Goal: Task Accomplishment & Management: Use online tool/utility

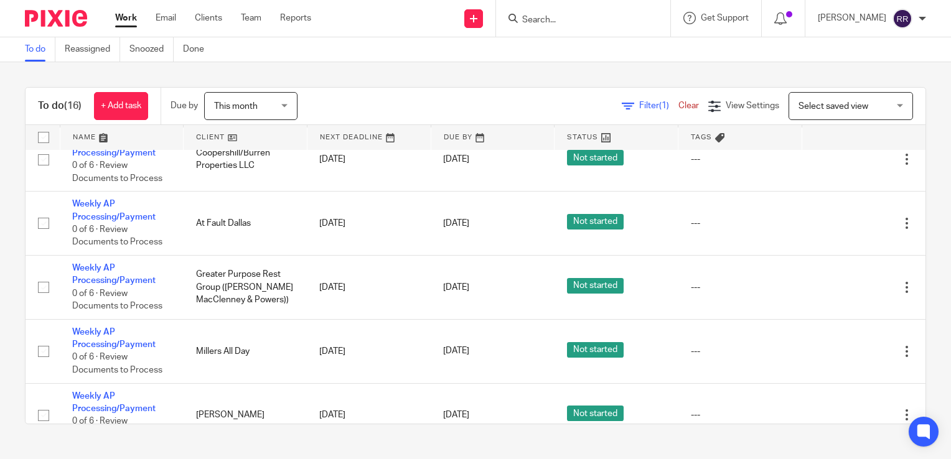
scroll to position [373, 0]
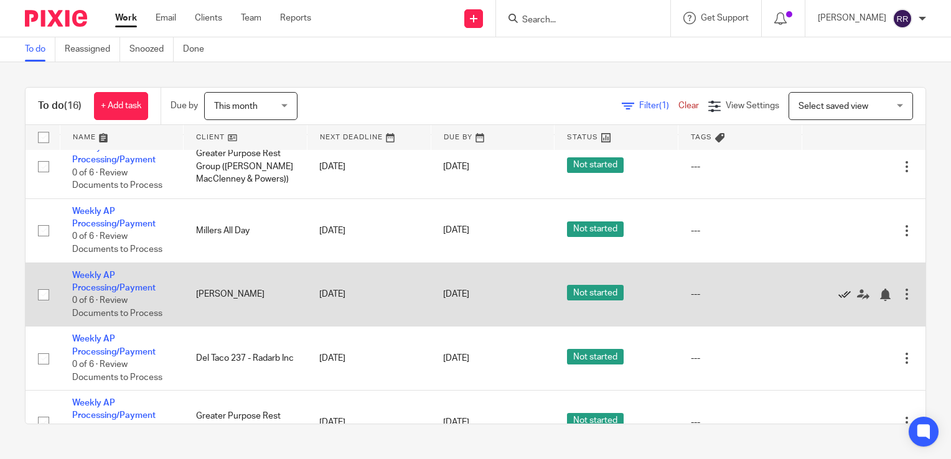
click at [838, 296] on icon at bounding box center [844, 295] width 12 height 12
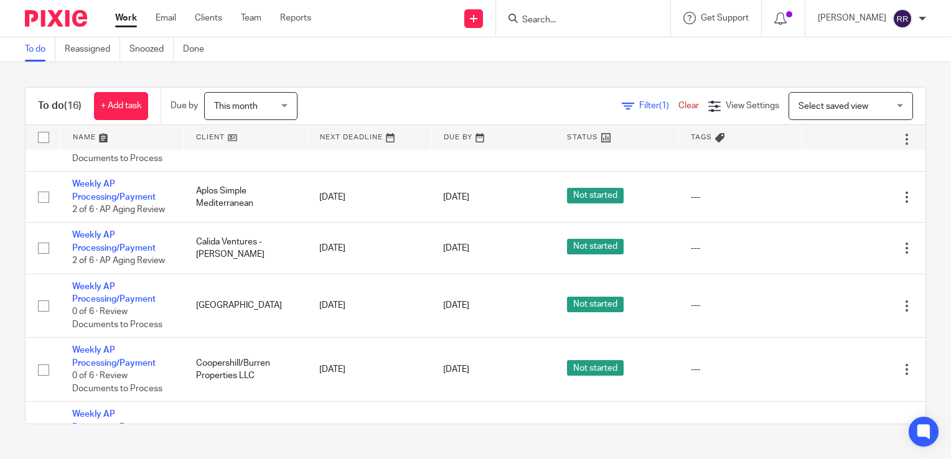
scroll to position [62, 0]
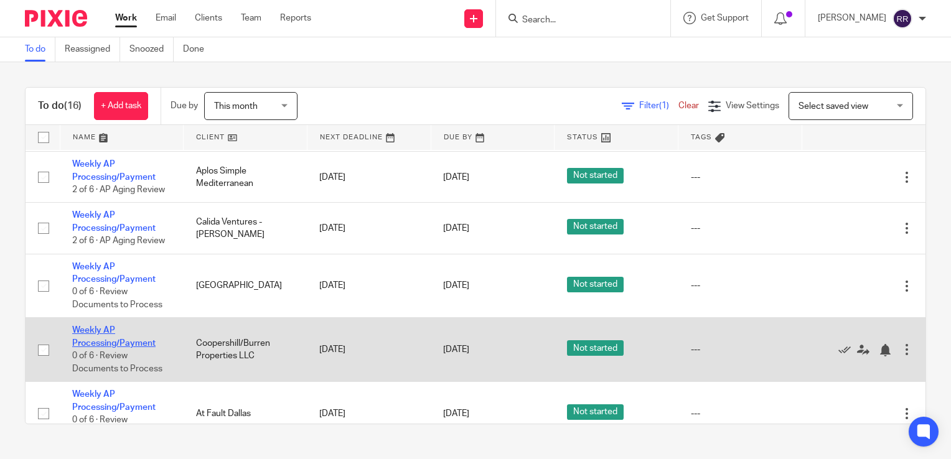
click at [97, 342] on link "Weekly AP Processing/Payment" at bounding box center [113, 336] width 83 height 21
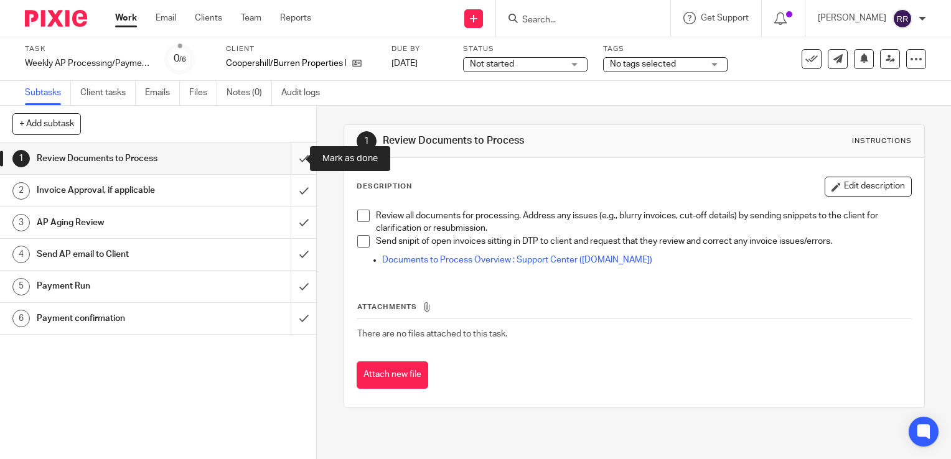
click at [291, 163] on input "submit" at bounding box center [158, 158] width 316 height 31
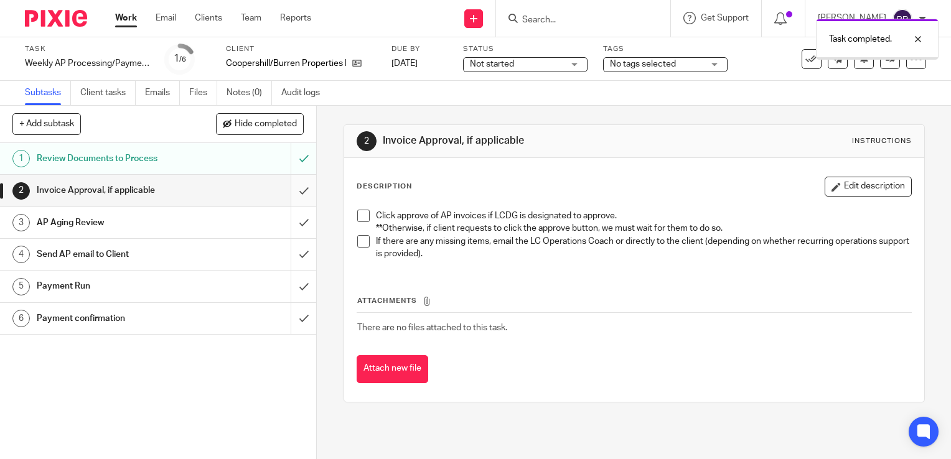
click at [287, 194] on input "submit" at bounding box center [158, 190] width 316 height 31
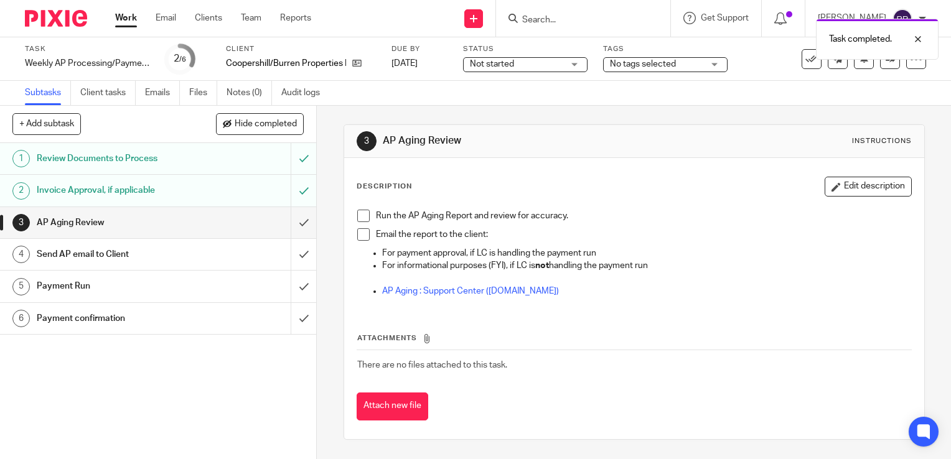
click at [121, 18] on link "Work" at bounding box center [126, 18] width 22 height 12
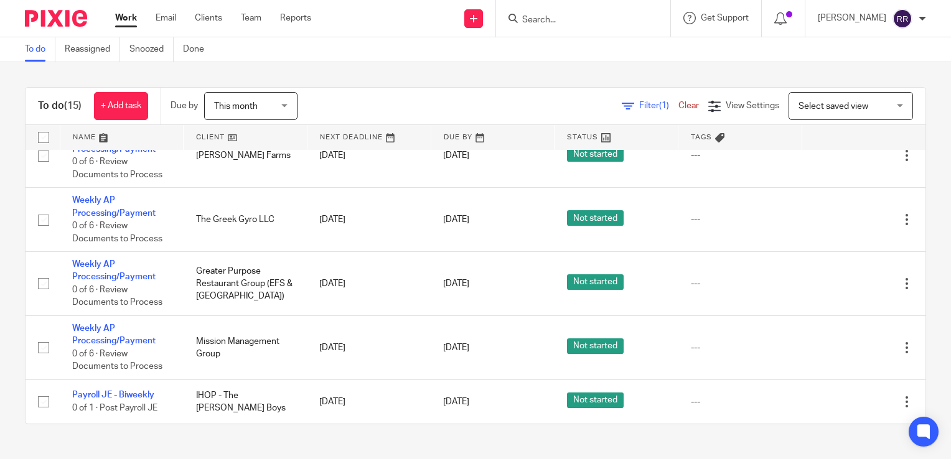
scroll to position [632, 0]
